Goal: Information Seeking & Learning: Check status

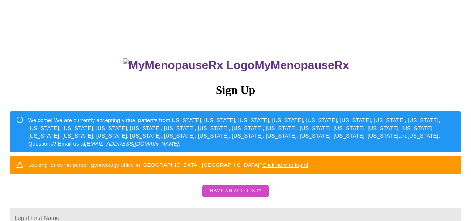
click at [231, 196] on span "Have an account?" at bounding box center [236, 191] width 52 height 9
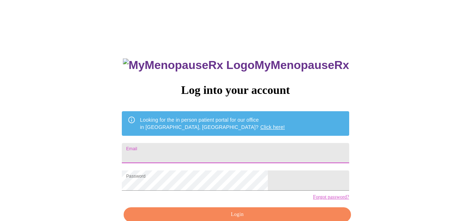
click at [208, 147] on input "Email" at bounding box center [235, 153] width 227 height 20
type input "[EMAIL_ADDRESS][DOMAIN_NAME]"
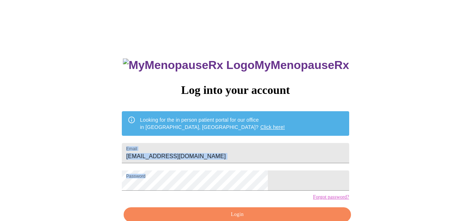
drag, startPoint x: 473, startPoint y: 135, endPoint x: 488, endPoint y: 183, distance: 51.0
click at [471, 183] on html "MyMenopauseRx Log into your account Looking for the in person patient portal fo…" at bounding box center [235, 135] width 471 height 271
drag, startPoint x: 488, startPoint y: 183, endPoint x: 421, endPoint y: 111, distance: 99.3
click at [421, 111] on div "MyMenopauseRx Log into your account Looking for the in person patient portal fo…" at bounding box center [235, 135] width 465 height 265
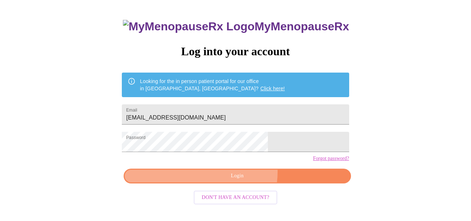
click at [242, 181] on span "Login" at bounding box center [237, 176] width 210 height 9
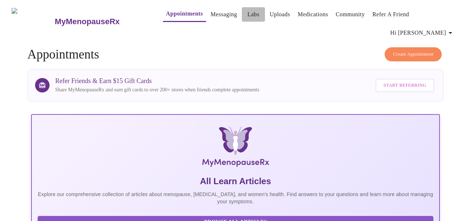
click at [248, 17] on link "Labs" at bounding box center [254, 14] width 12 height 10
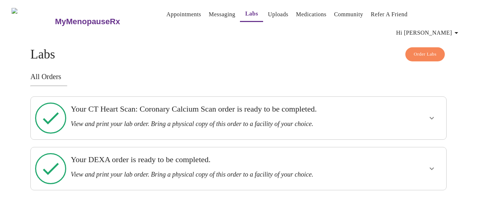
click at [441, 105] on div at bounding box center [409, 118] width 68 height 37
click at [431, 114] on icon "show more" at bounding box center [431, 118] width 9 height 9
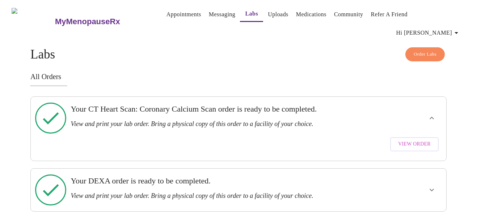
click at [409, 140] on span "View Order" at bounding box center [414, 144] width 33 height 9
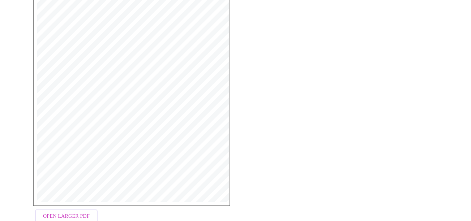
scroll to position [201, 0]
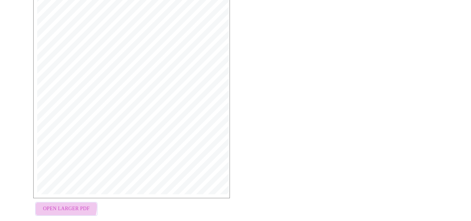
click at [57, 205] on span "Open Larger PDF" at bounding box center [66, 209] width 47 height 9
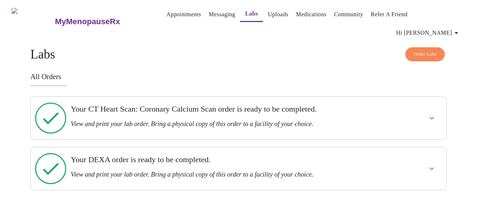
click at [427, 165] on icon "show more" at bounding box center [431, 169] width 9 height 9
drag, startPoint x: 417, startPoint y: 165, endPoint x: 282, endPoint y: 154, distance: 135.4
click at [417, 191] on span "View Order" at bounding box center [414, 195] width 33 height 9
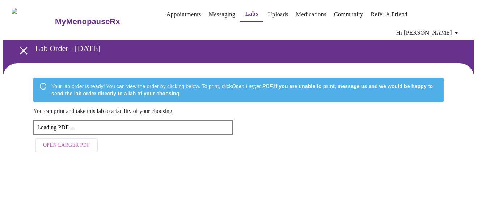
click at [46, 141] on span "Open Larger PDF" at bounding box center [66, 145] width 47 height 9
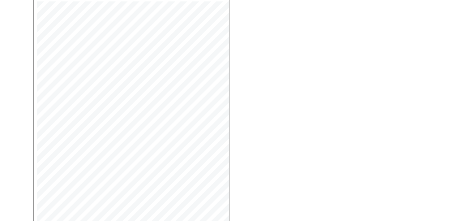
scroll to position [135, 0]
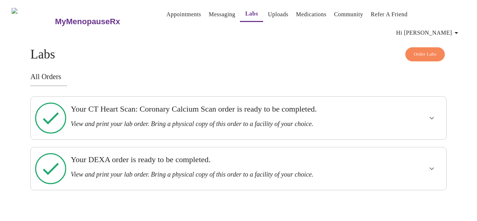
click at [80, 155] on h3 "Your DEXA order is ready to be completed." at bounding box center [218, 159] width 295 height 9
drag, startPoint x: 431, startPoint y: 143, endPoint x: 393, endPoint y: 144, distance: 38.7
click at [431, 165] on icon "show more" at bounding box center [431, 169] width 9 height 9
drag, startPoint x: 413, startPoint y: 169, endPoint x: 363, endPoint y: 182, distance: 52.3
click at [413, 191] on span "View Order" at bounding box center [414, 195] width 33 height 9
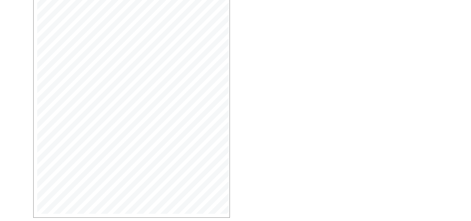
scroll to position [201, 0]
click at [52, 205] on span "Open Larger PDF" at bounding box center [66, 209] width 47 height 9
